Goal: Task Accomplishment & Management: Complete application form

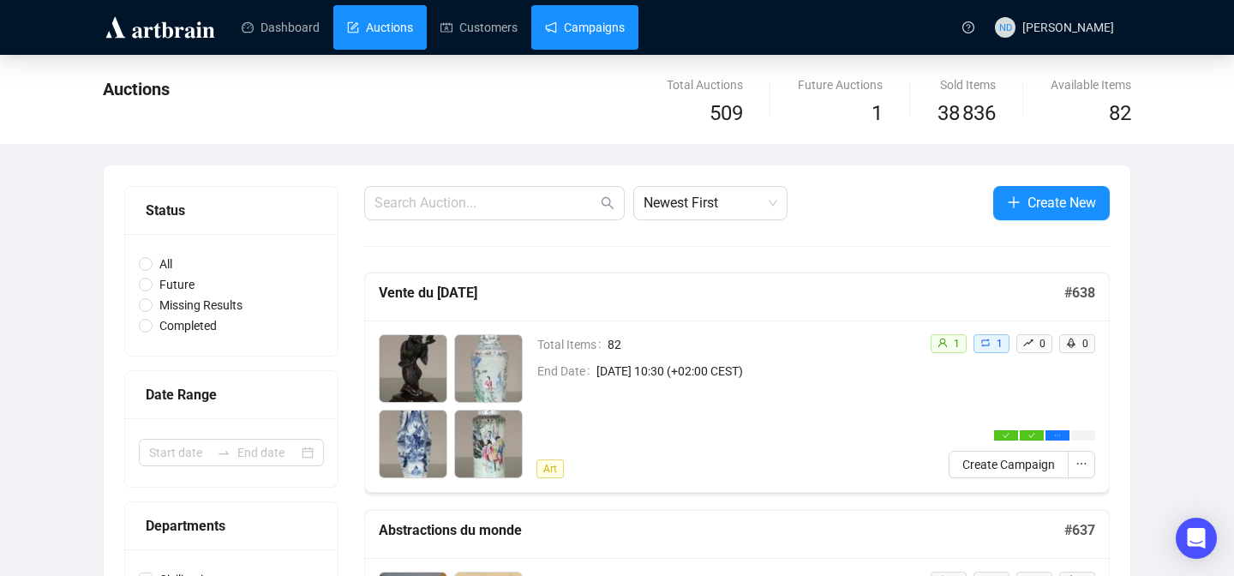
click at [604, 38] on link "Campaigns" at bounding box center [585, 27] width 80 height 45
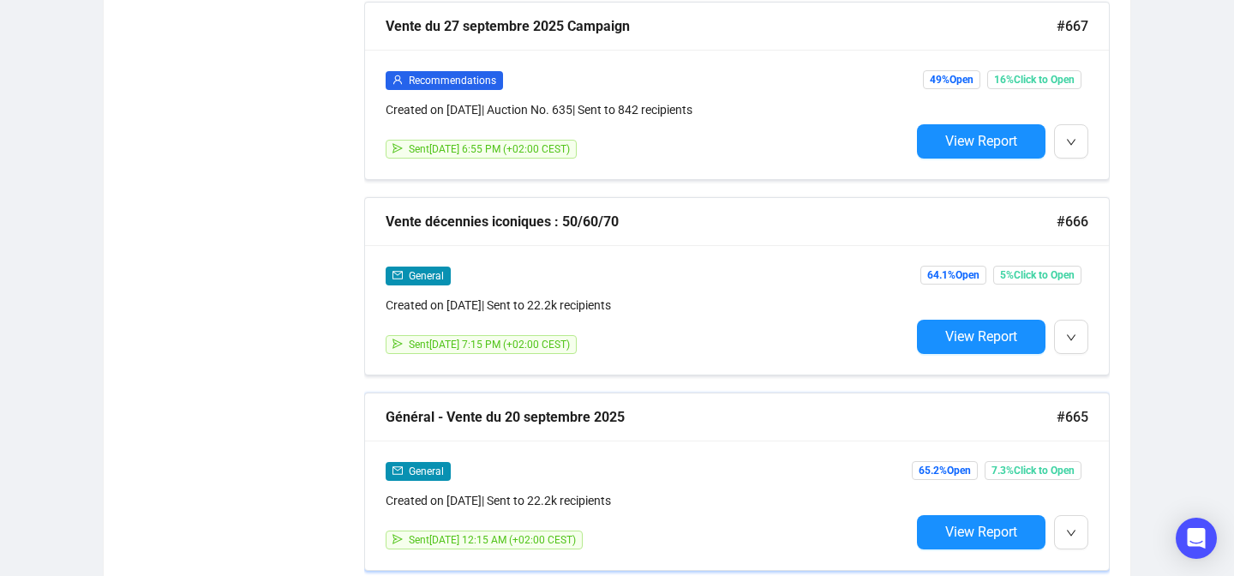
scroll to position [1669, 0]
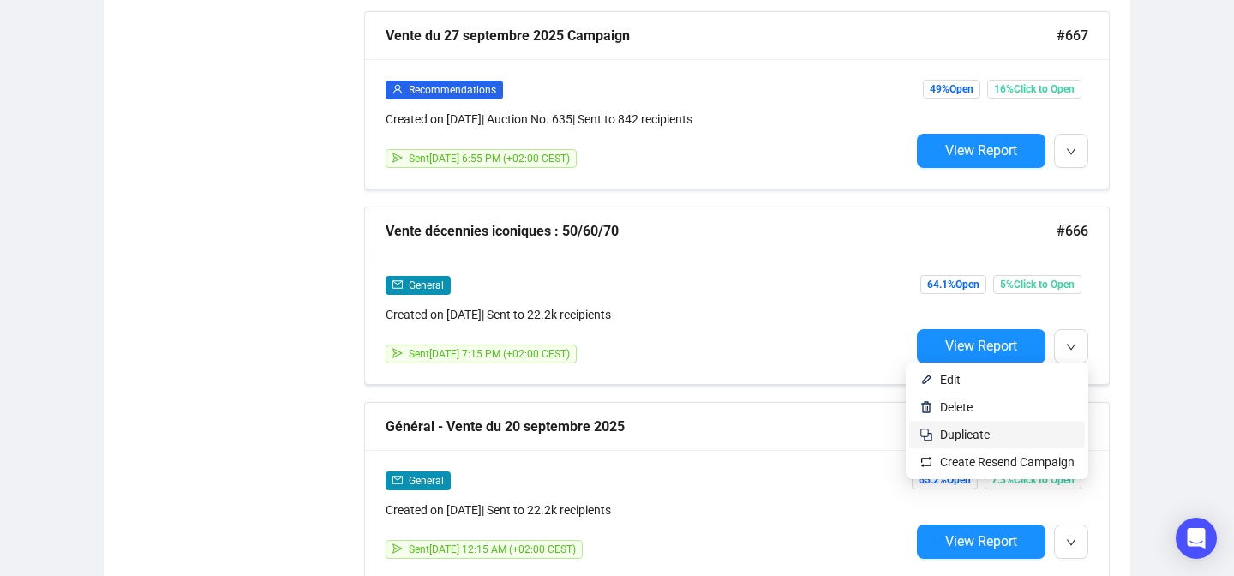
click at [949, 445] on li "Duplicate" at bounding box center [998, 434] width 176 height 27
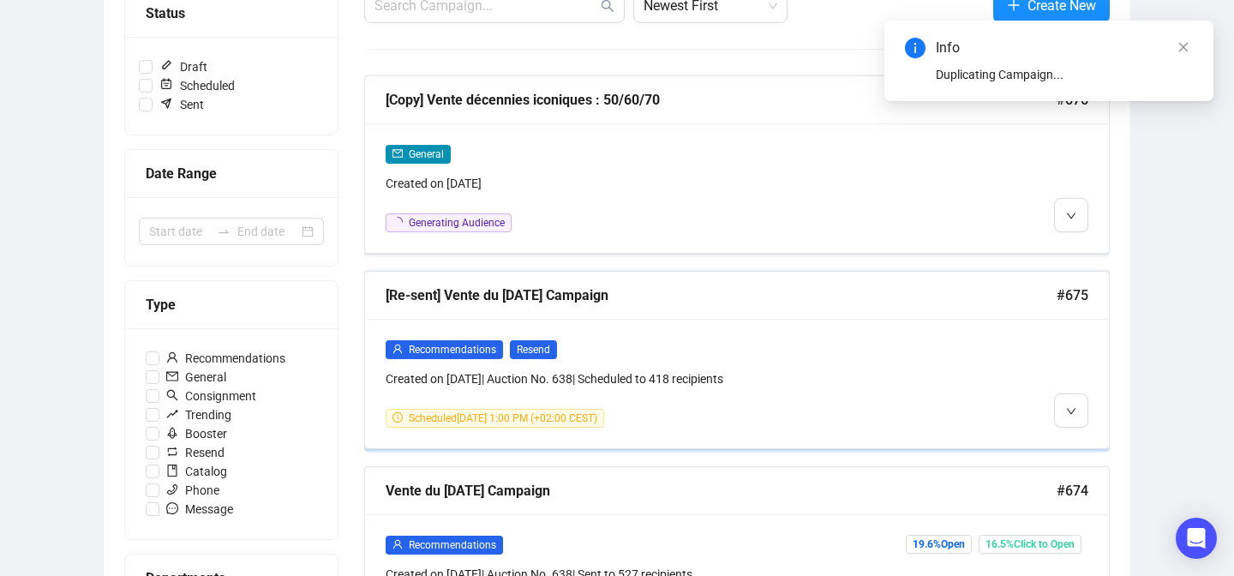
scroll to position [223, 0]
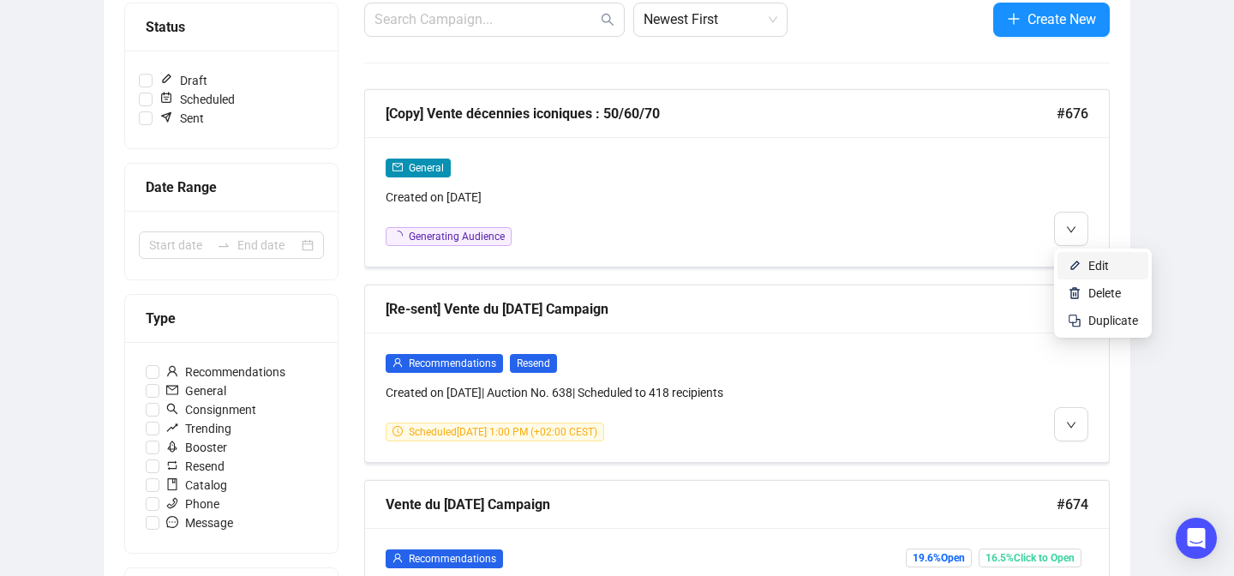
click at [1072, 265] on img at bounding box center [1075, 266] width 14 height 14
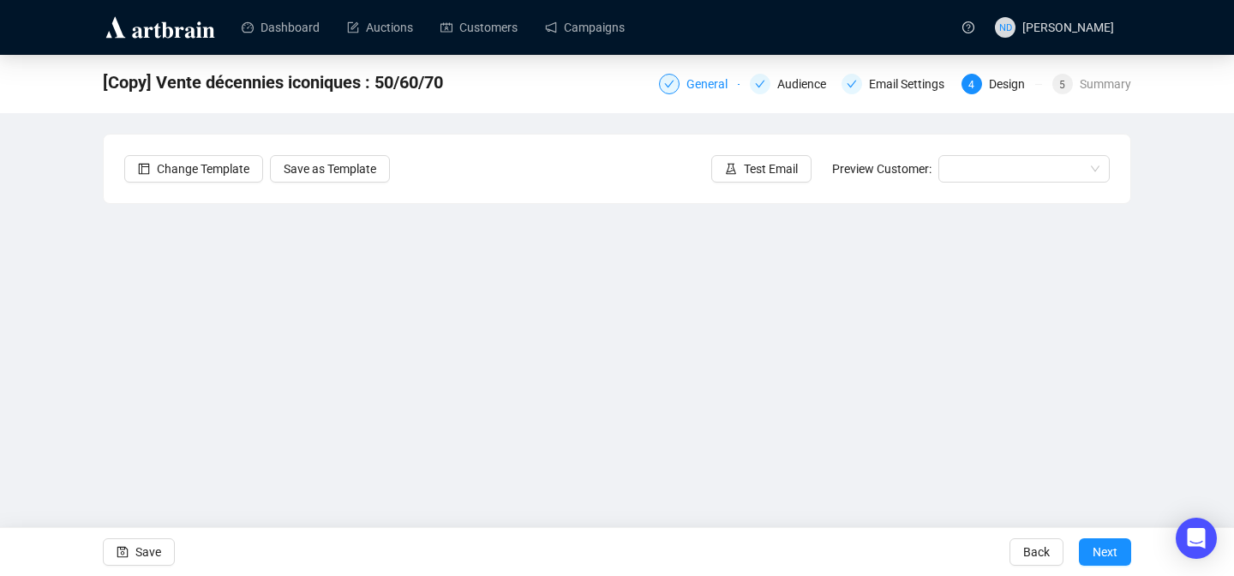
click at [687, 87] on div "General" at bounding box center [712, 84] width 51 height 21
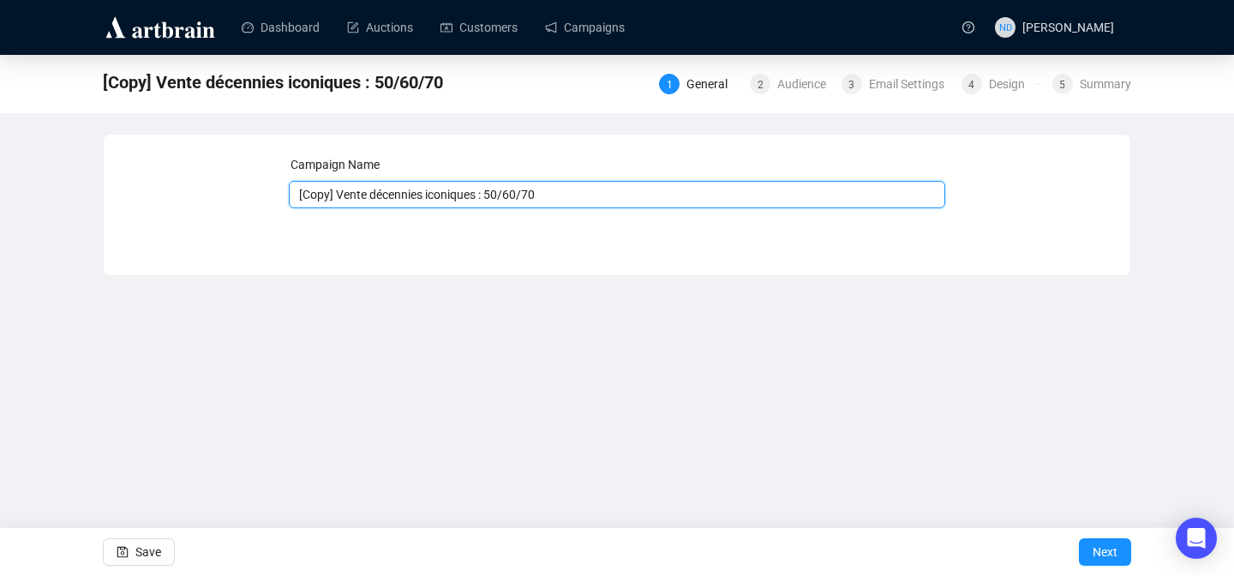
drag, startPoint x: 340, startPoint y: 196, endPoint x: 269, endPoint y: 196, distance: 71.2
click at [269, 196] on div "Campaign Name [Copy] Vente décennies iconiques : 50/60/70 Save Next" at bounding box center [617, 192] width 986 height 74
drag, startPoint x: 529, startPoint y: 193, endPoint x: 467, endPoint y: 197, distance: 61.9
click at [467, 197] on input "Vente décennies iconiques : 50/60/70" at bounding box center [618, 194] width 658 height 27
type input "Vente décennies iconiques : 80/90/2000"
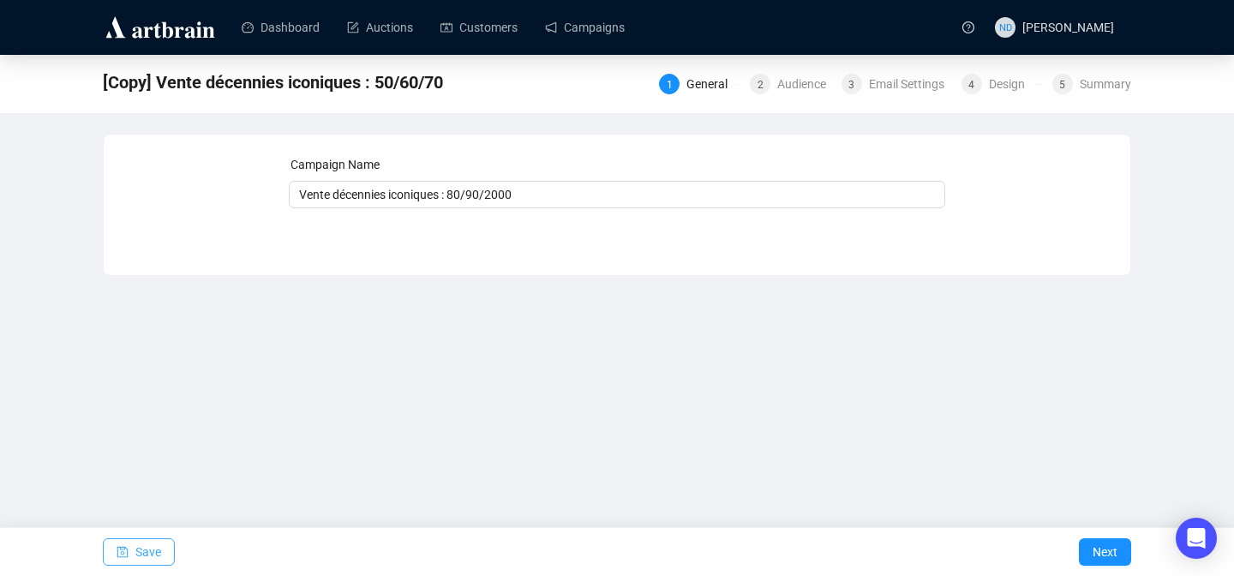
click at [158, 556] on span "Save" at bounding box center [148, 552] width 26 height 48
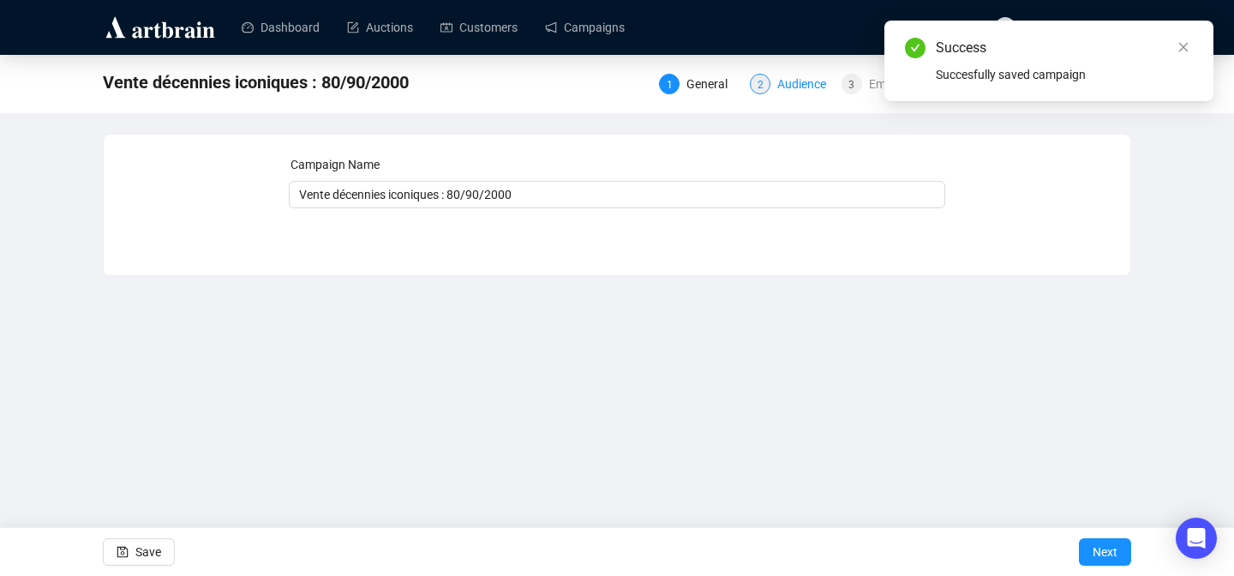
click at [784, 90] on div "Audience" at bounding box center [807, 84] width 59 height 21
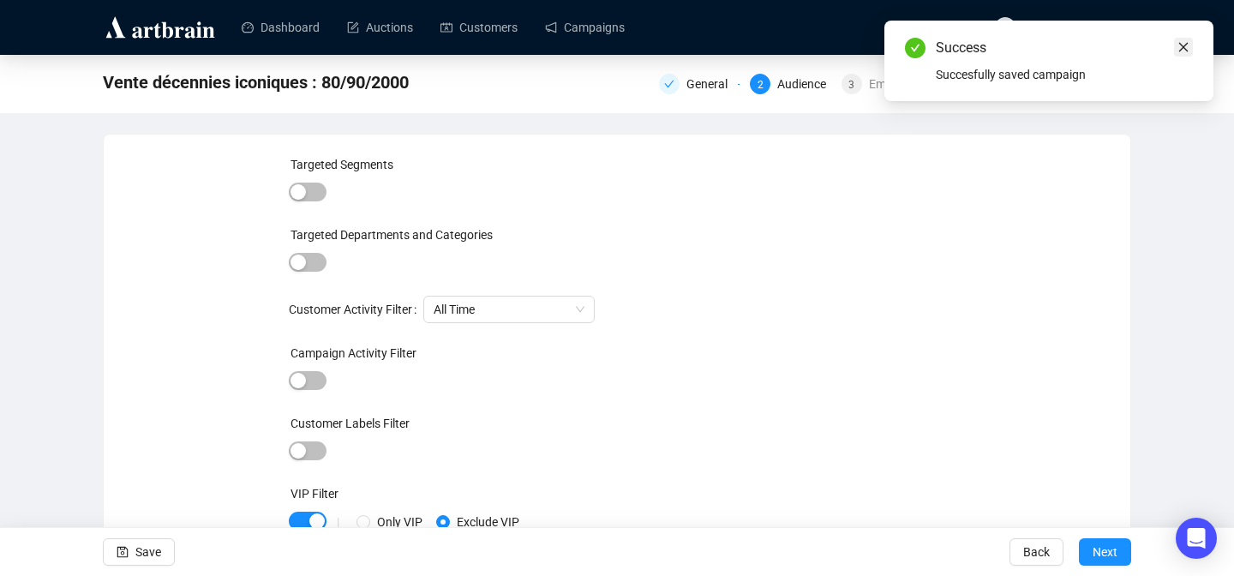
click at [1186, 44] on icon "close" at bounding box center [1184, 47] width 12 height 12
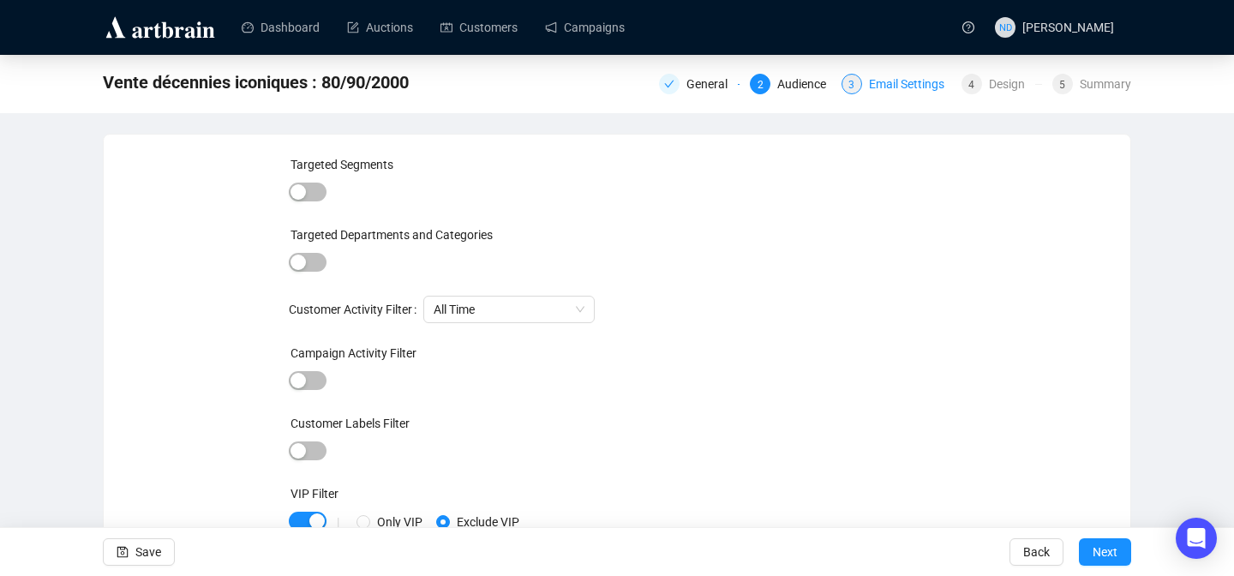
click at [909, 83] on div "Email Settings" at bounding box center [912, 84] width 86 height 21
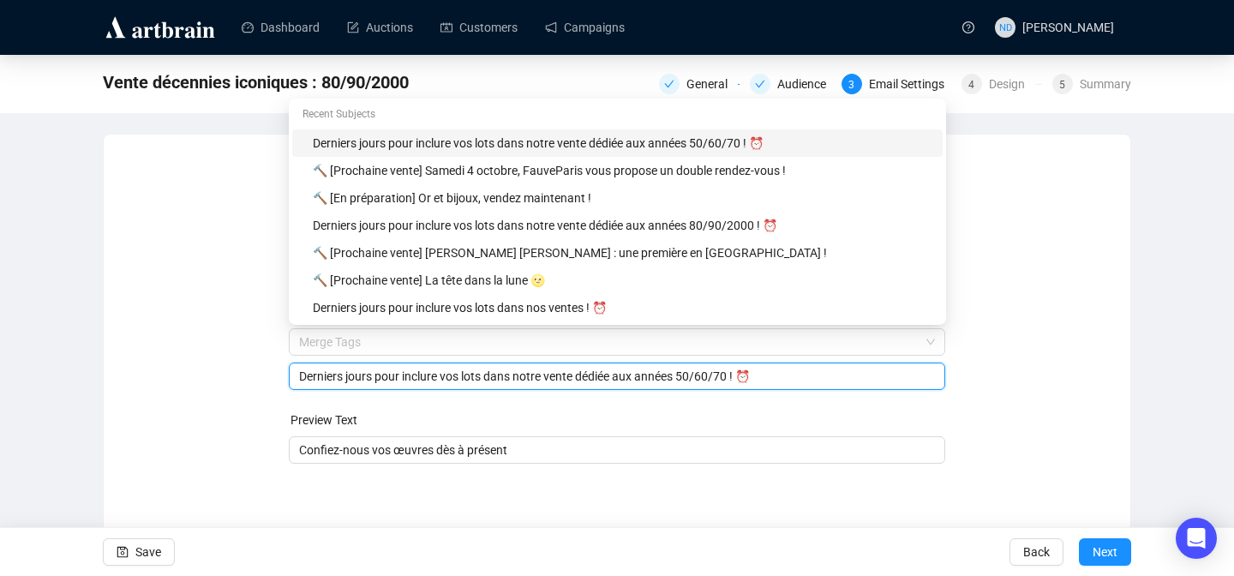
click at [708, 342] on span "Merge Tags Derniers jours pour inclure vos lots dans notre vente dédiée aux ann…" at bounding box center [618, 359] width 658 height 48
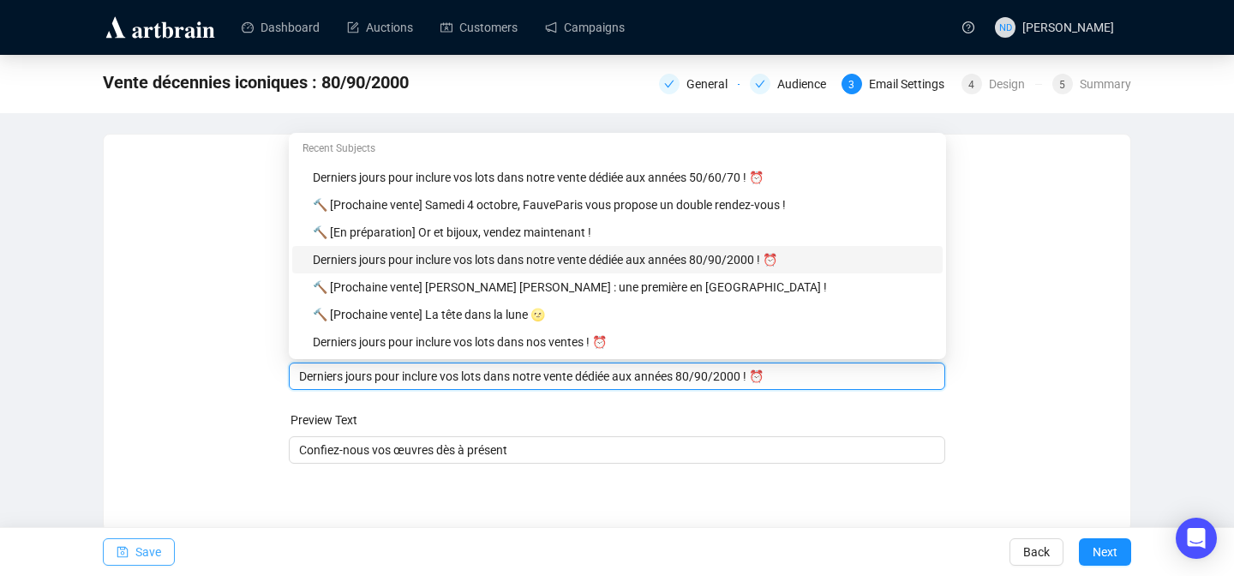
type input "Derniers jours pour inclure vos lots dans notre vente dédiée aux années 80/90/2…"
click at [141, 549] on span "Save" at bounding box center [148, 552] width 26 height 48
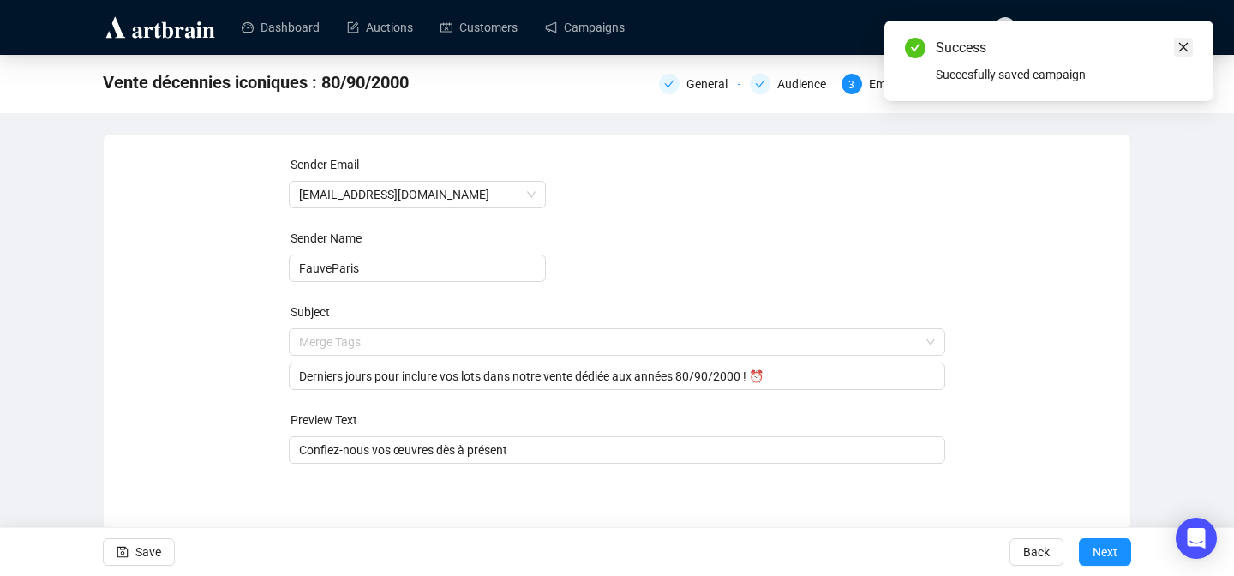
click at [1188, 49] on icon "close" at bounding box center [1184, 47] width 12 height 12
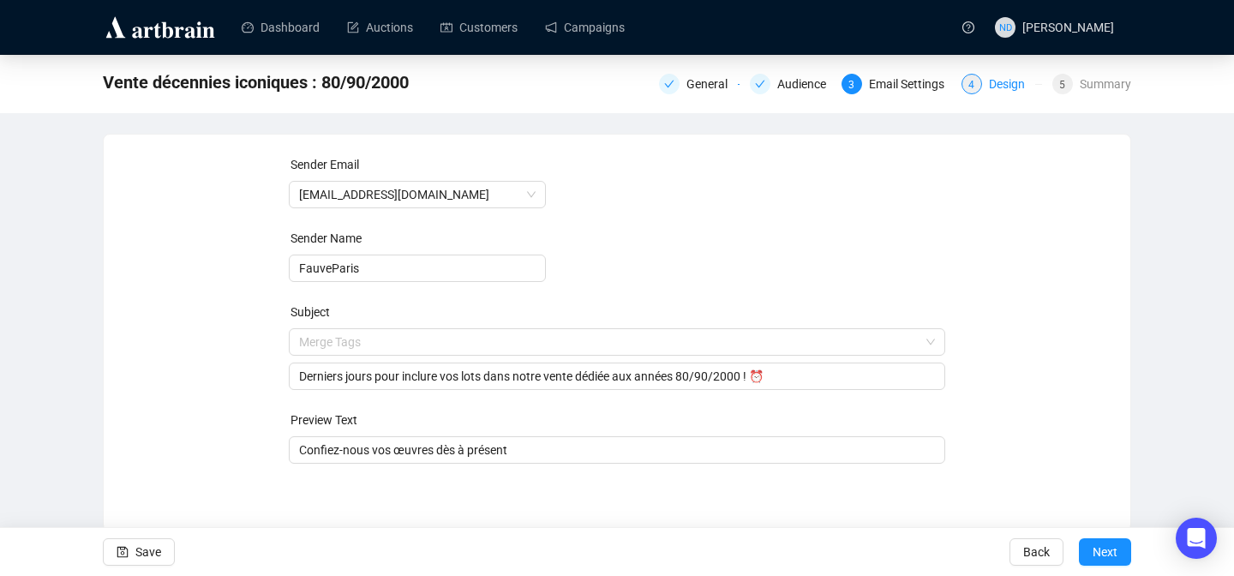
click at [995, 85] on div "Design" at bounding box center [1012, 84] width 46 height 21
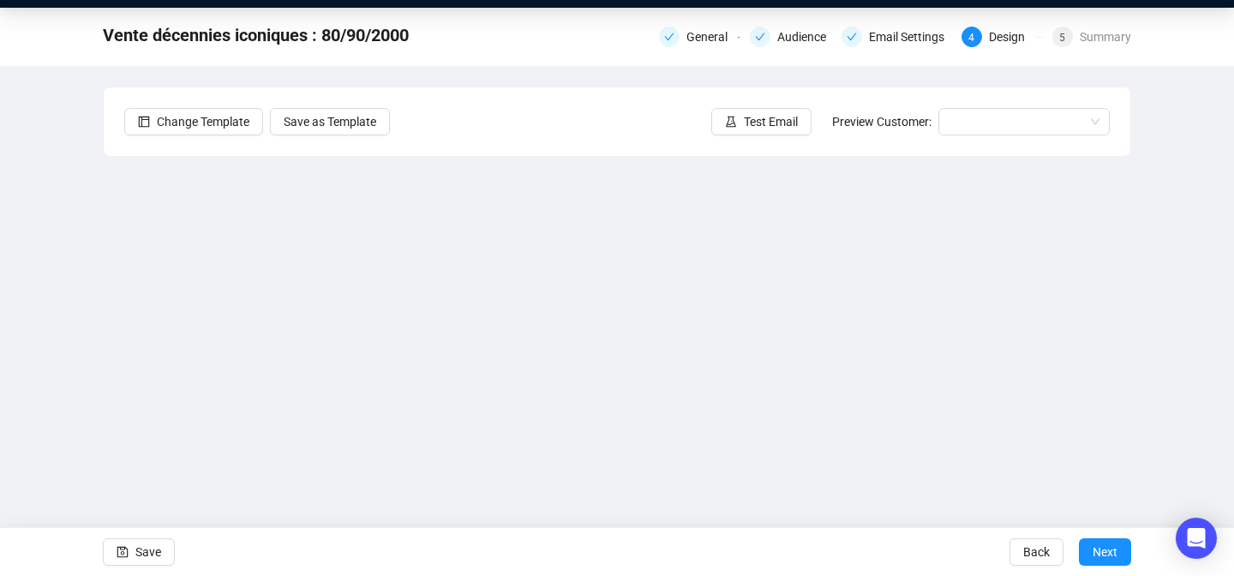
scroll to position [57, 0]
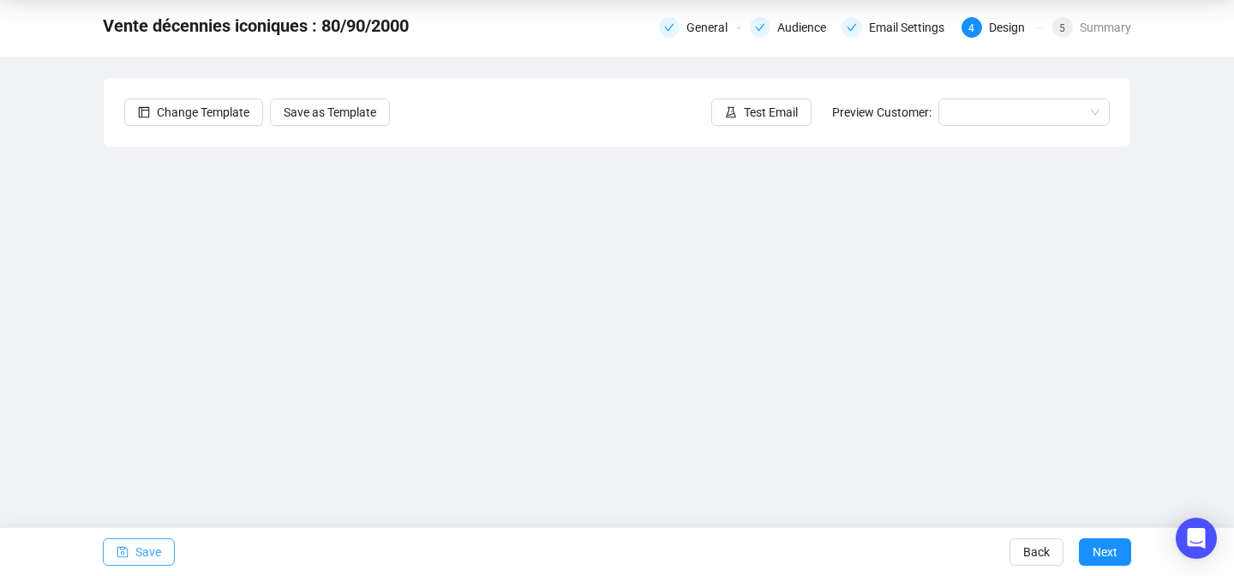
click at [114, 557] on button "Save" at bounding box center [139, 551] width 72 height 27
click at [142, 543] on span "Save" at bounding box center [148, 552] width 26 height 48
click at [135, 548] on button "Save" at bounding box center [139, 551] width 72 height 27
click at [141, 559] on span "Save" at bounding box center [148, 552] width 26 height 48
click at [150, 548] on span "Save" at bounding box center [148, 552] width 26 height 48
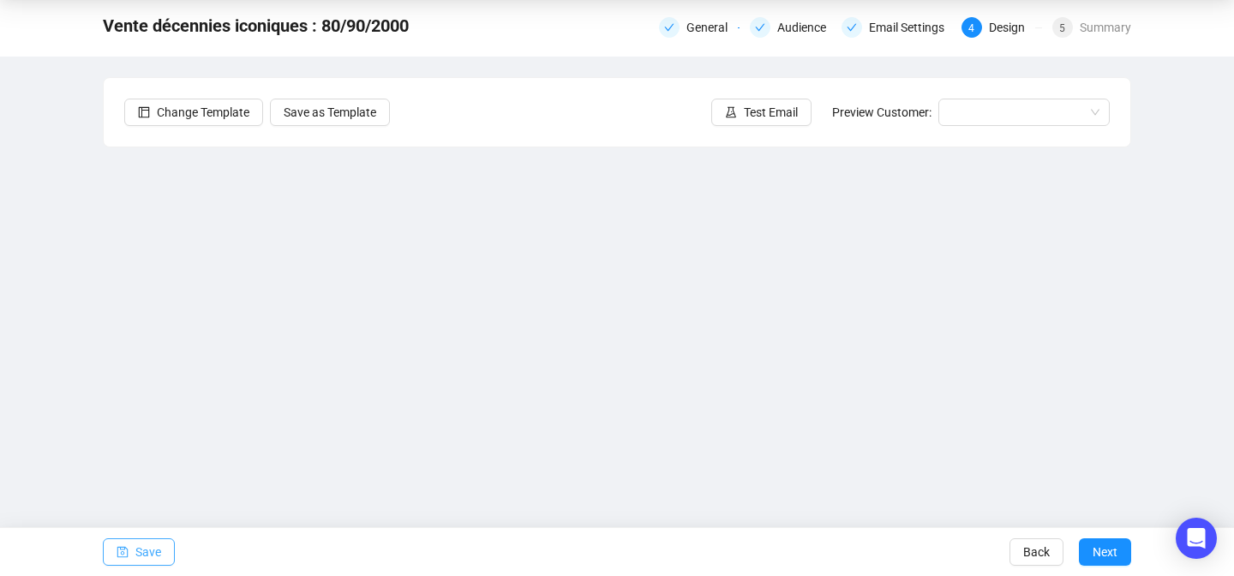
click at [141, 548] on span "Save" at bounding box center [148, 552] width 26 height 48
click at [151, 550] on span "Save" at bounding box center [148, 552] width 26 height 48
click at [136, 555] on span "Save" at bounding box center [148, 552] width 26 height 48
click at [150, 551] on span "Save" at bounding box center [148, 552] width 26 height 48
click at [131, 553] on button "Save" at bounding box center [139, 551] width 72 height 27
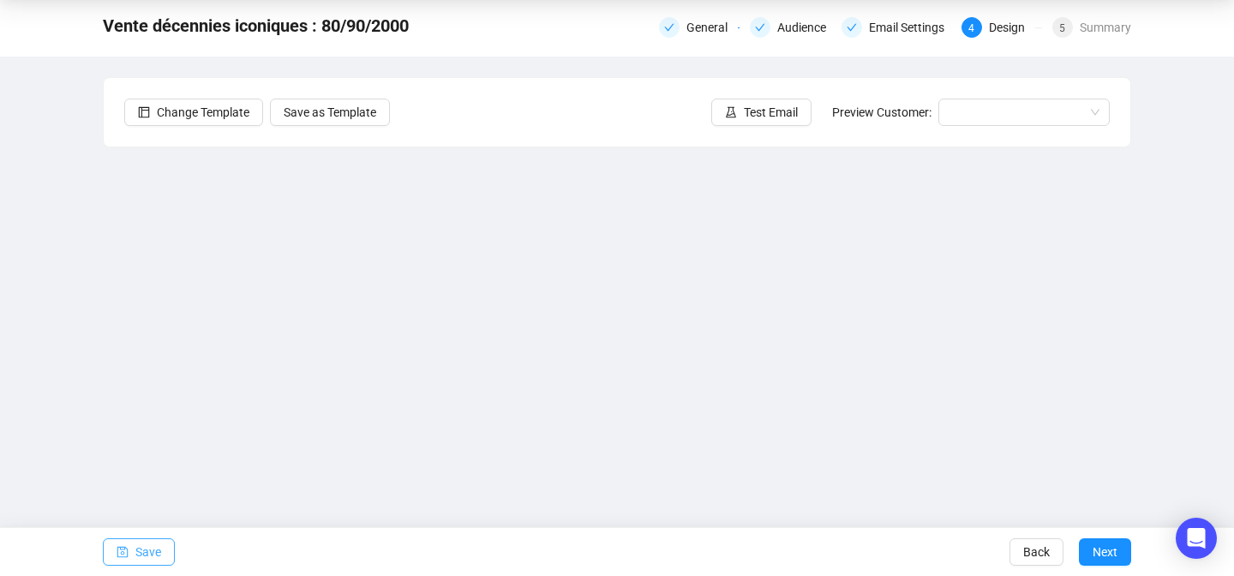
click at [120, 550] on icon "save" at bounding box center [123, 552] width 12 height 12
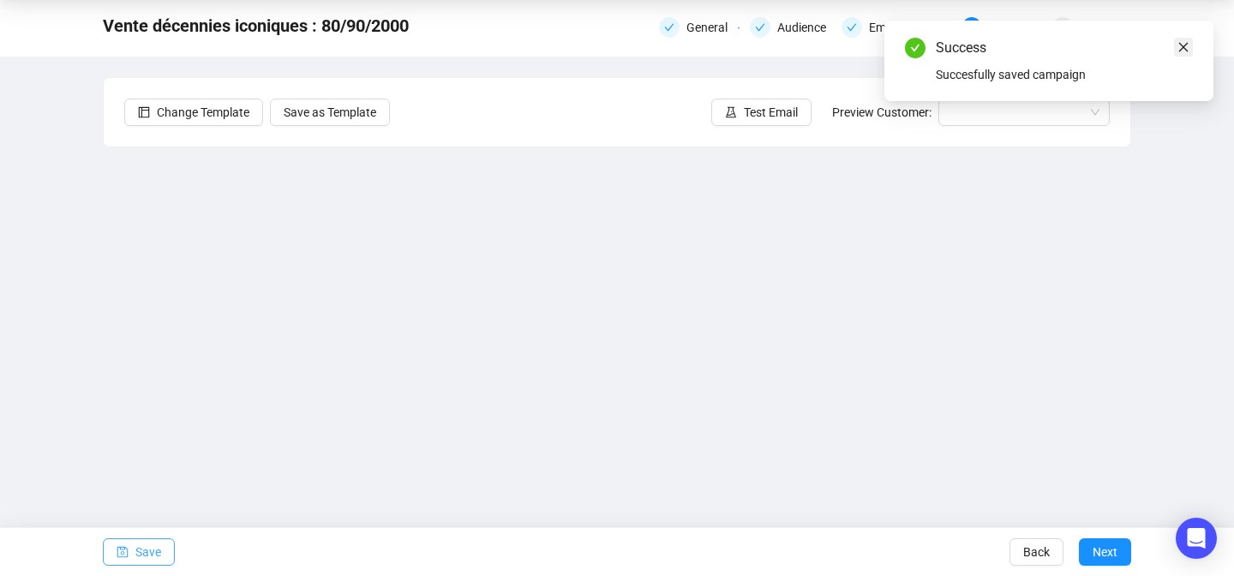
click at [1181, 48] on icon "close" at bounding box center [1184, 47] width 9 height 9
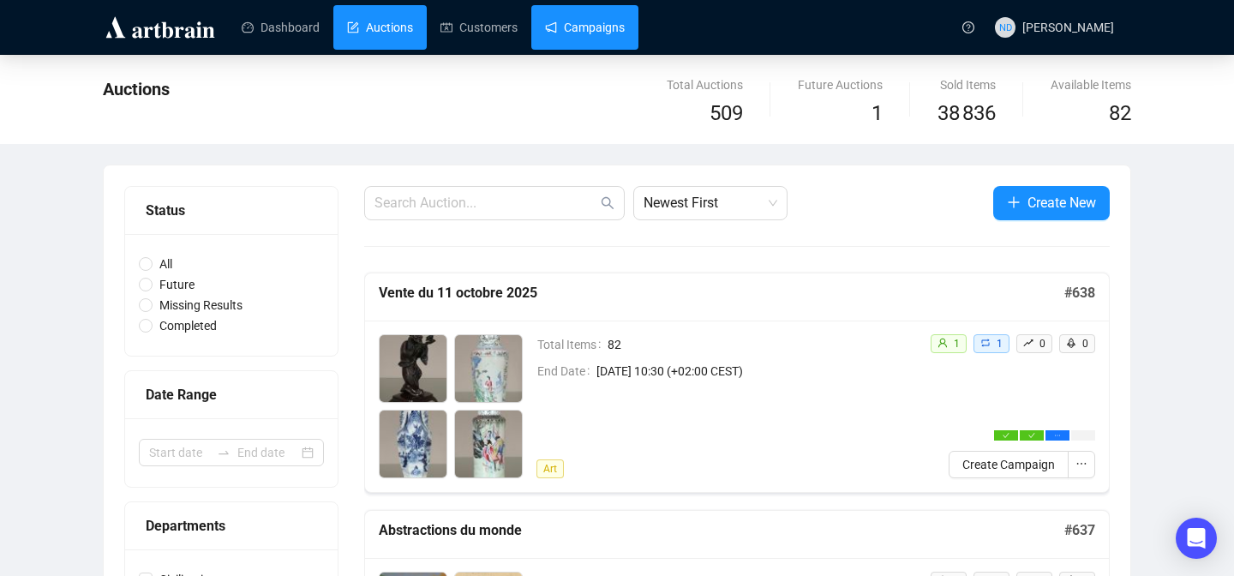
click at [620, 33] on link "Campaigns" at bounding box center [585, 27] width 80 height 45
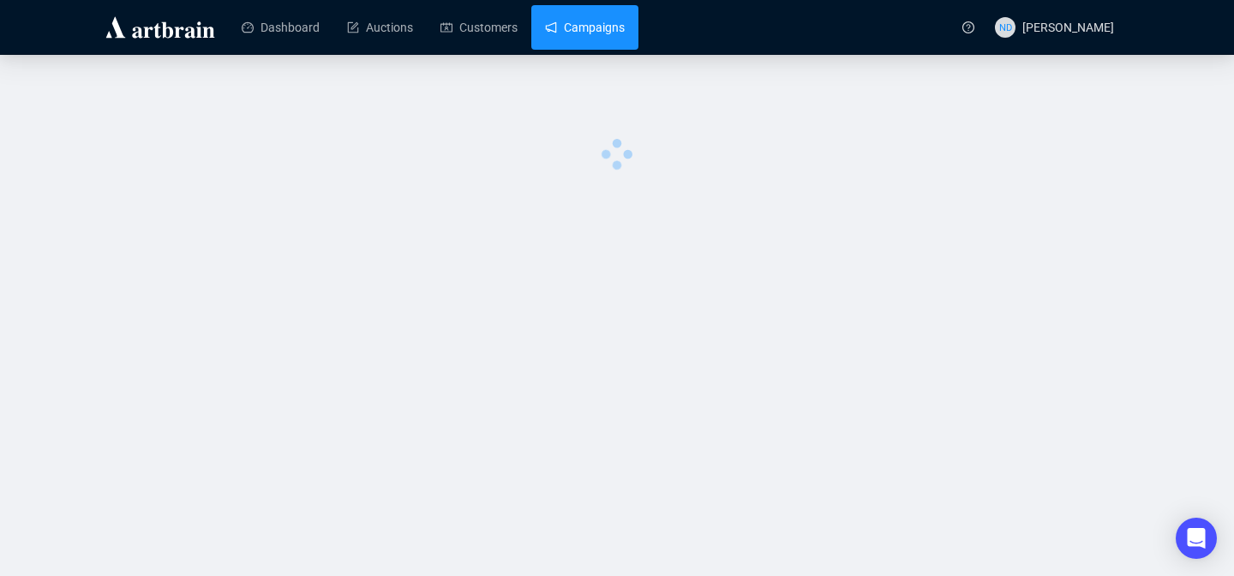
click at [598, 25] on link "Campaigns" at bounding box center [585, 27] width 80 height 45
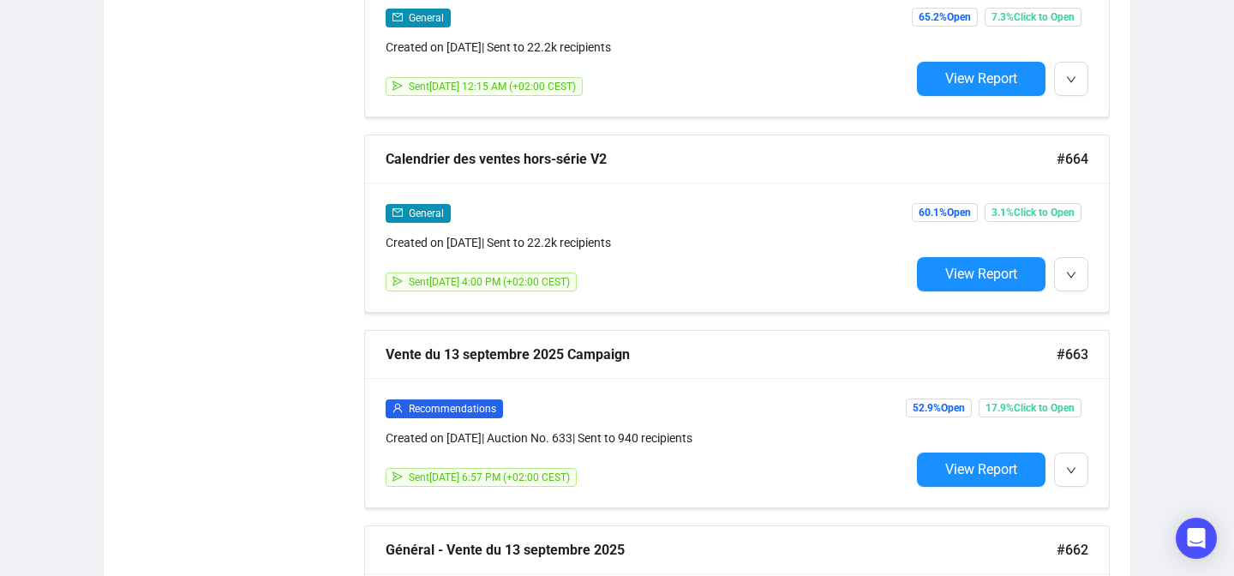
scroll to position [2358, 0]
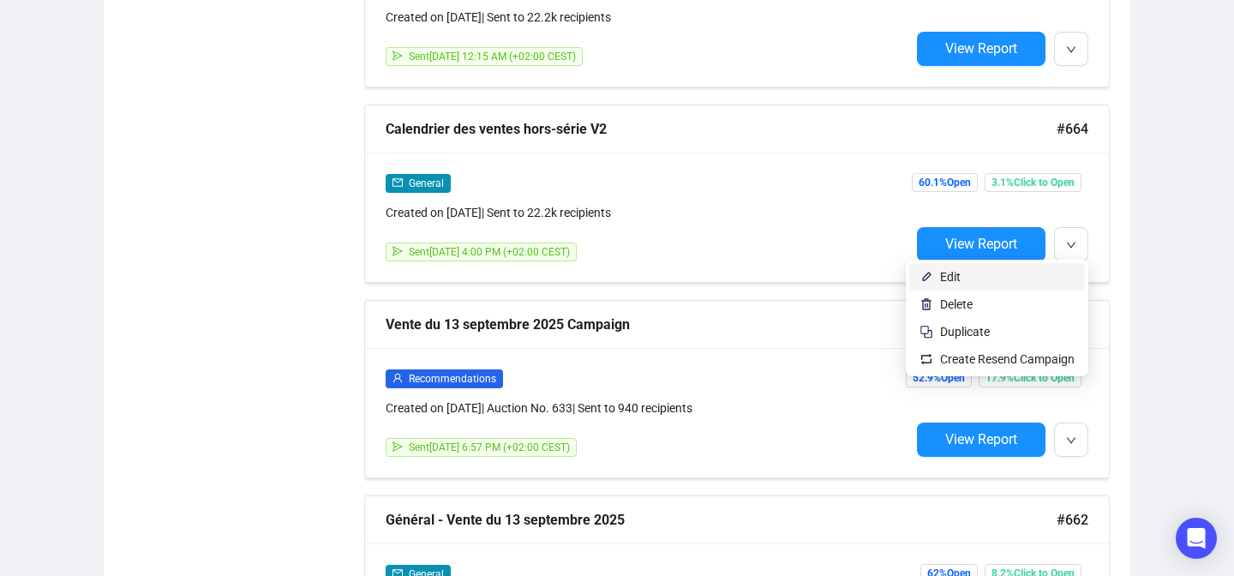
click at [1012, 275] on span "Edit" at bounding box center [1007, 276] width 135 height 19
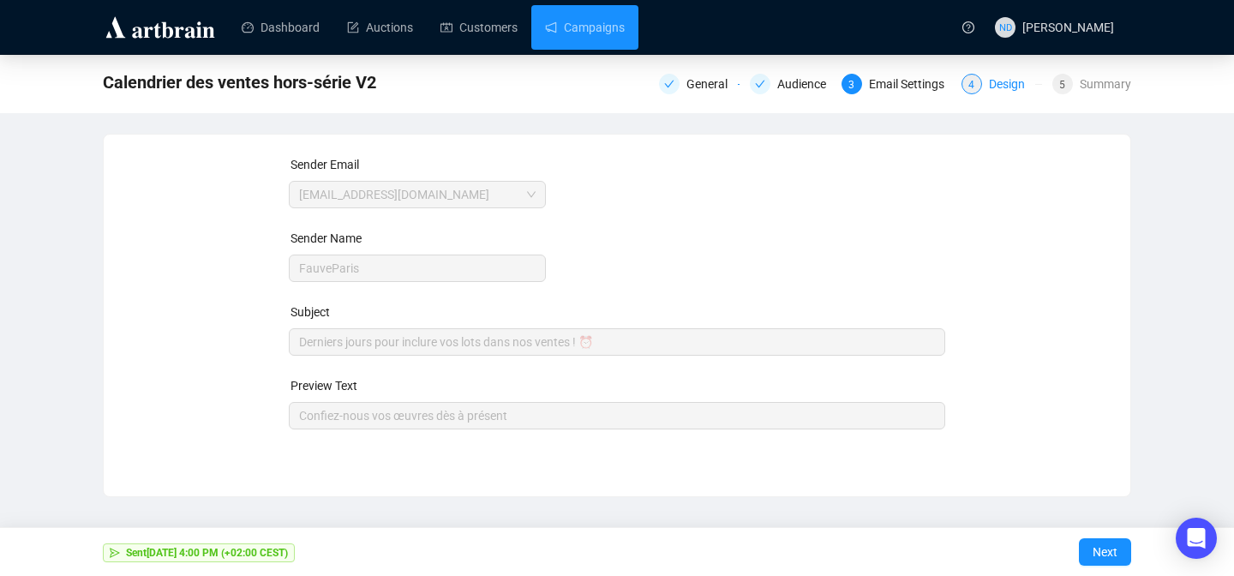
click at [994, 92] on div "Design" at bounding box center [1012, 84] width 46 height 21
